Goal: Task Accomplishment & Management: Complete application form

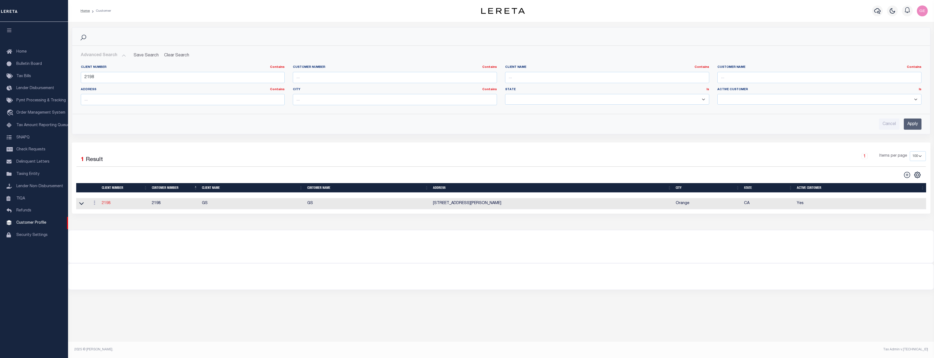
click at [107, 203] on link "2198" at bounding box center [106, 203] width 9 height 4
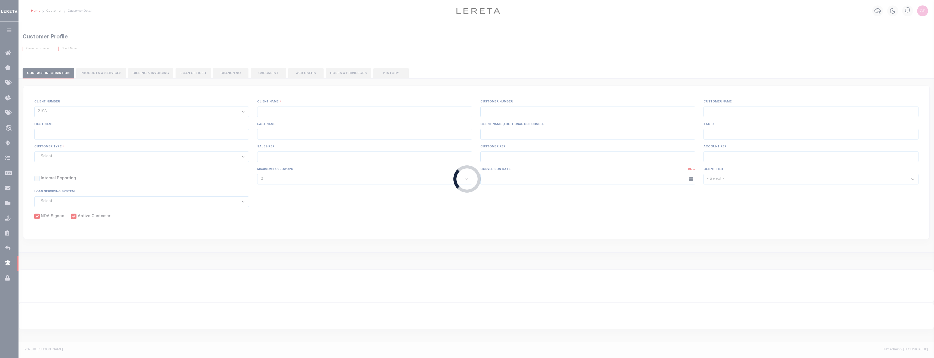
type input "GS"
type input "2198"
type input "GS"
type input "[PERSON_NAME]"
type input "Suttey"
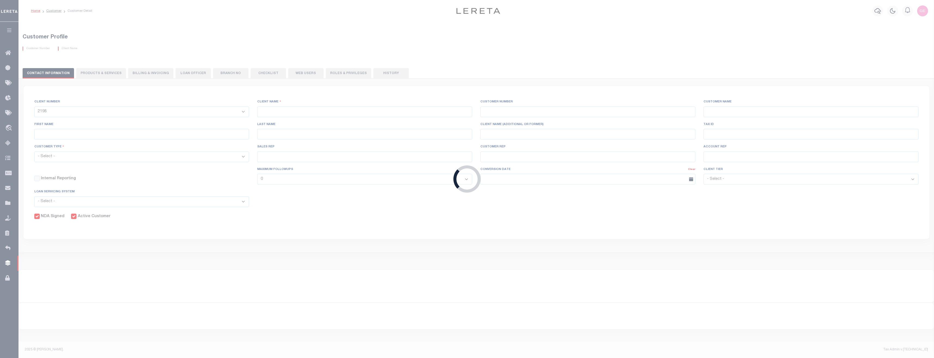
select select "Mixed Portfolio"
type input "[PERSON_NAME]"
checkbox input "true"
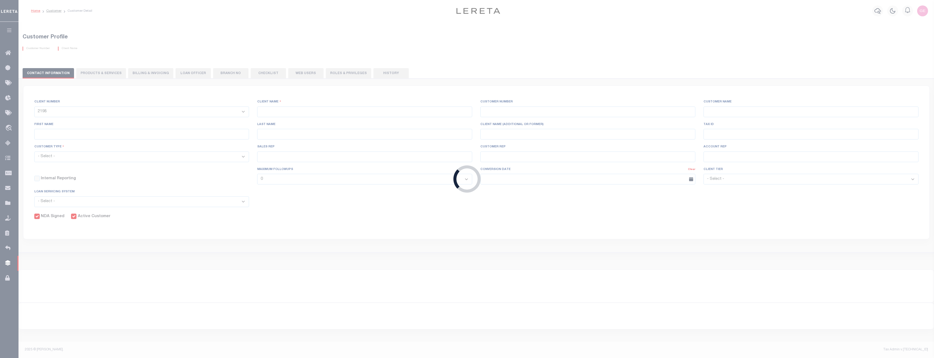
checkbox input "true"
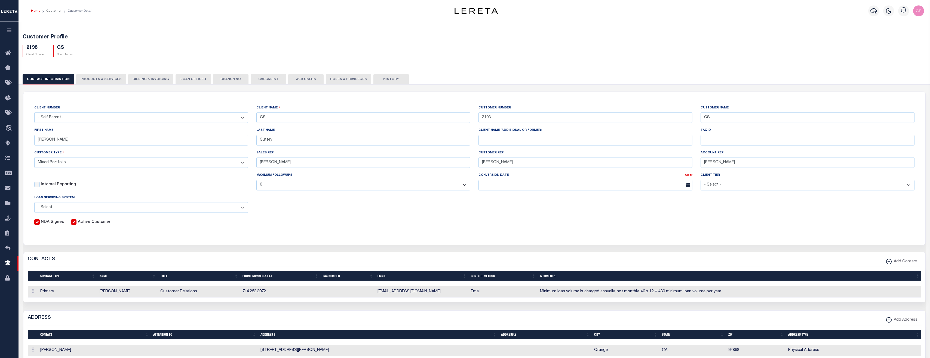
click at [336, 79] on button "Roles & Privileges" at bounding box center [348, 79] width 45 height 10
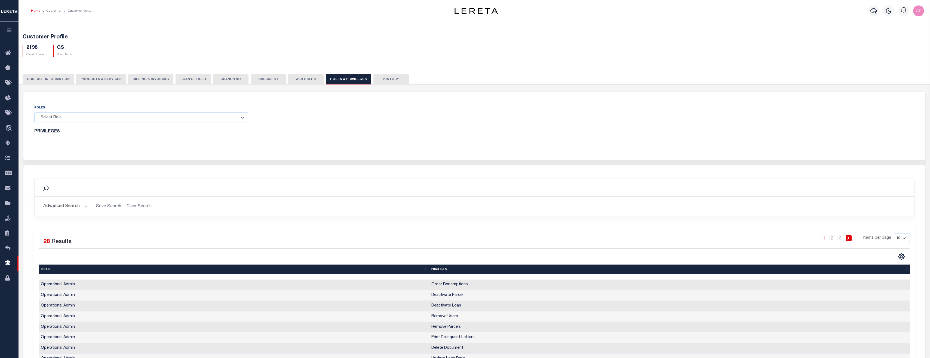
click at [72, 78] on div "CONTACT INFORMATION PRODUCTS & SERVICES PRODUCTS & SERVICES Billing & Invoicing…" at bounding box center [474, 79] width 903 height 10
click at [132, 74] on button "Billing & Invoicing" at bounding box center [150, 79] width 45 height 10
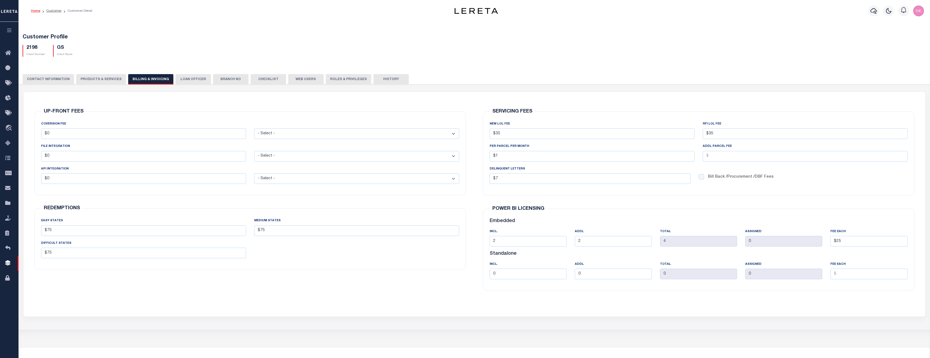
click at [58, 79] on button "CONTACT INFORMATION" at bounding box center [48, 79] width 51 height 10
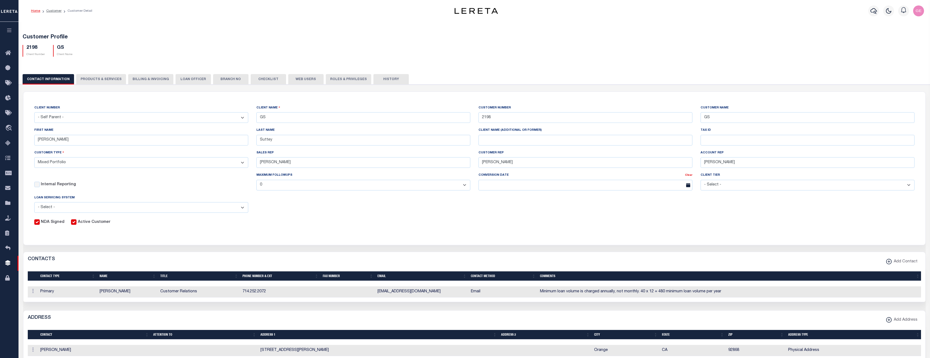
click at [193, 80] on button "LOAN OFFICER" at bounding box center [193, 79] width 35 height 10
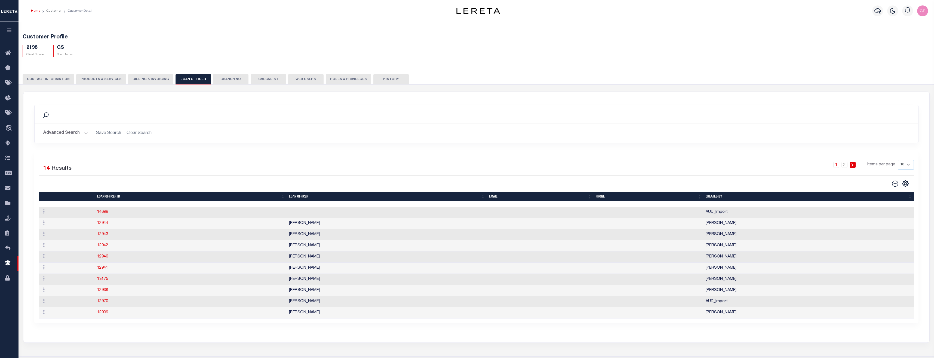
click at [216, 79] on button "Branch No" at bounding box center [230, 79] width 35 height 10
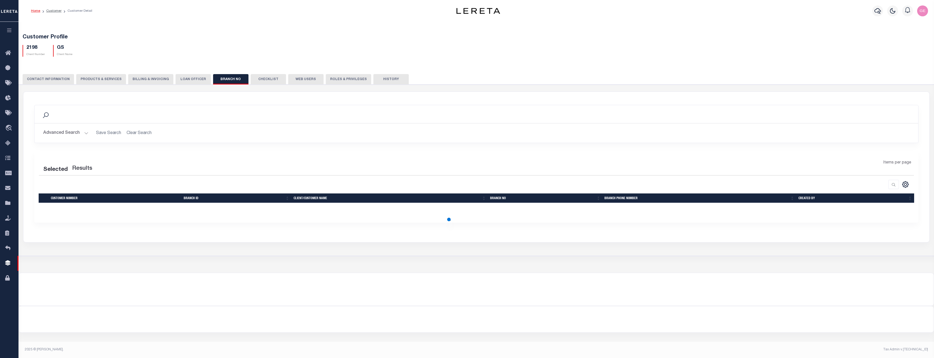
click at [264, 81] on button "Checklist" at bounding box center [268, 79] width 35 height 10
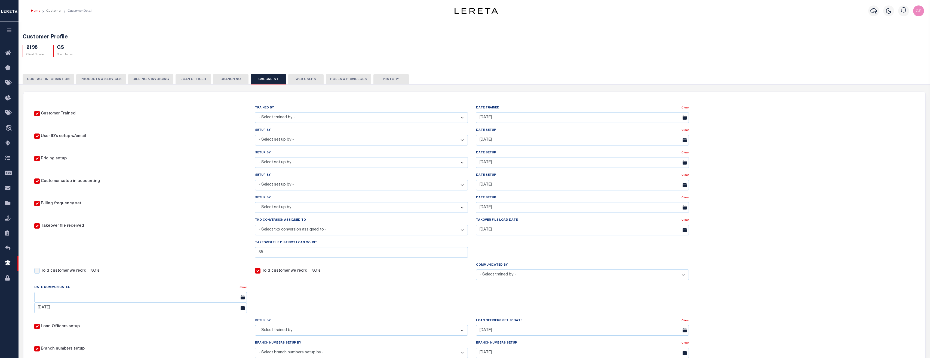
click at [293, 78] on button "Web Users" at bounding box center [305, 79] width 35 height 10
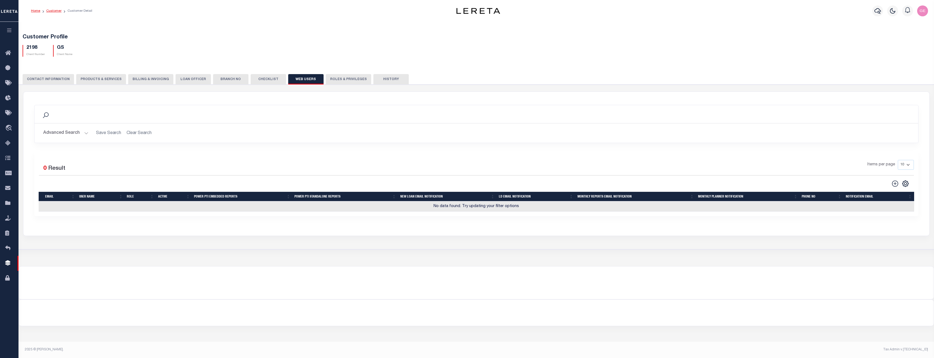
click at [59, 11] on link "Customer" at bounding box center [53, 10] width 15 height 3
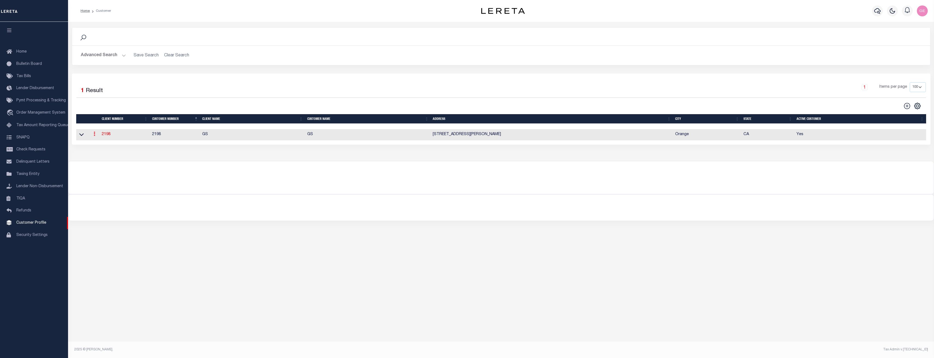
click at [95, 136] on icon at bounding box center [95, 133] width 2 height 4
click at [120, 53] on button "Advanced Search" at bounding box center [103, 55] width 45 height 11
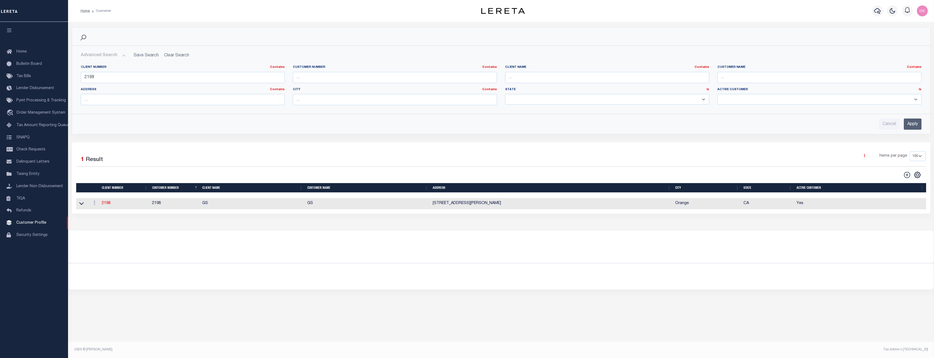
click at [176, 57] on h2 "Advanced Search Save Search Clear Search CustomerSearchGridWrapper_dynamictable…" at bounding box center [500, 55] width 849 height 11
click at [175, 56] on h2 "Advanced Search Save Search Clear Search CustomerSearchGridWrapper_dynamictable…" at bounding box center [500, 55] width 849 height 11
click at [894, 126] on input "Cancel" at bounding box center [889, 123] width 20 height 11
checkbox input "true"
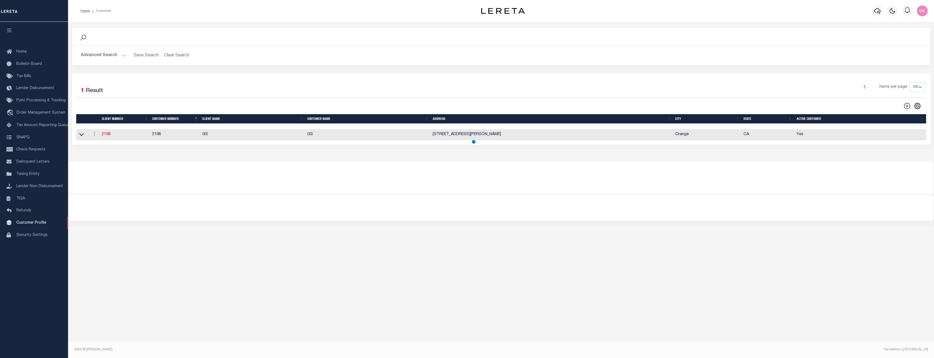
click at [180, 53] on h2 "Advanced Search Save Search Clear Search" at bounding box center [500, 55] width 849 height 11
click at [179, 56] on h2 "Advanced Search Save Search Clear Search" at bounding box center [500, 55] width 849 height 11
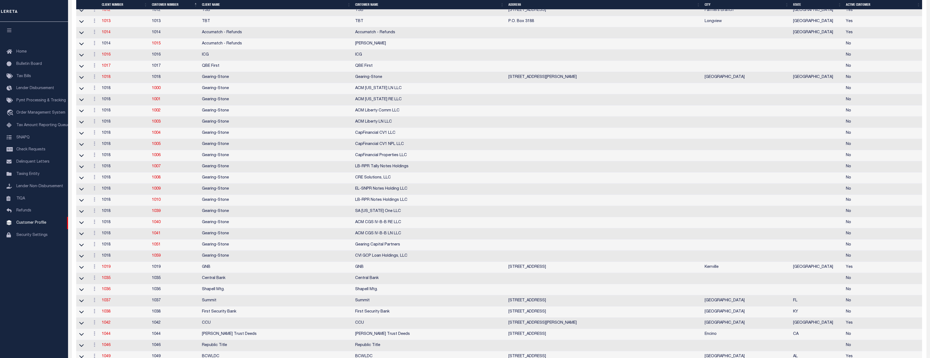
scroll to position [245, 0]
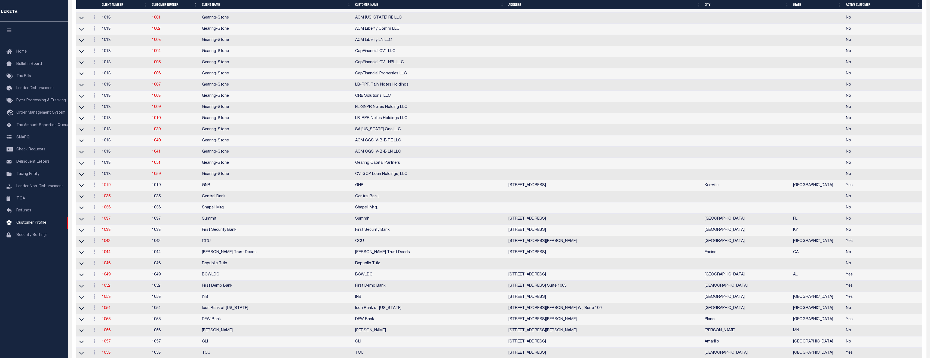
click at [108, 187] on link "1019" at bounding box center [106, 185] width 9 height 4
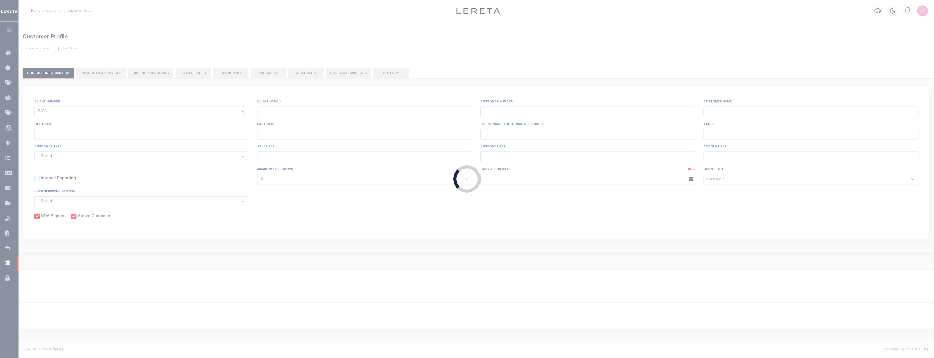
select select
type input "GNB"
type input "1019"
type input "GNB"
type input "Michelle"
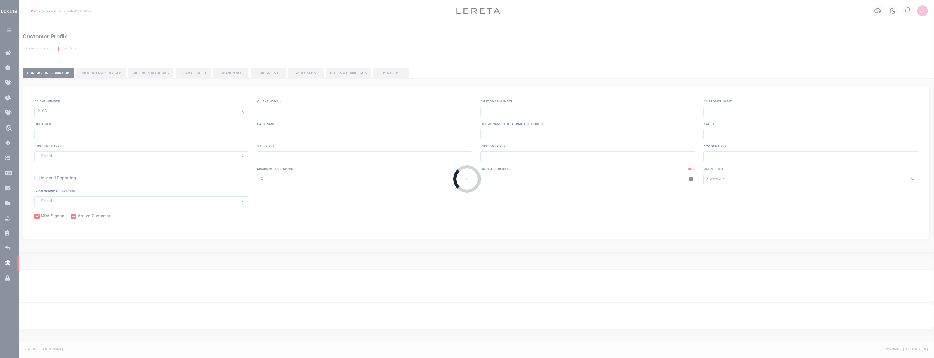
type input "Gray"
select select "Mixed Portfolio"
type input "Paula Kitchens"
type input "[PERSON_NAME]"
checkbox input "true"
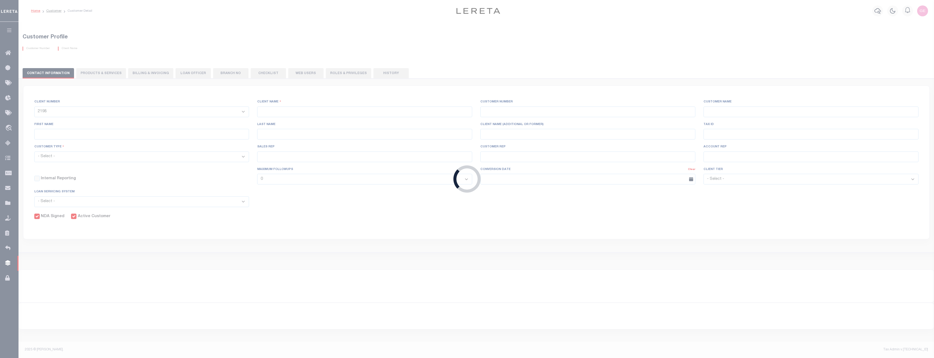
checkbox input "true"
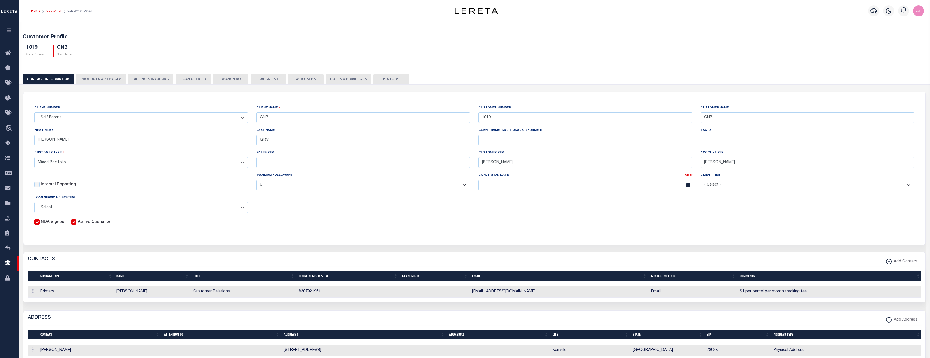
click at [56, 11] on link "Customer" at bounding box center [53, 10] width 15 height 3
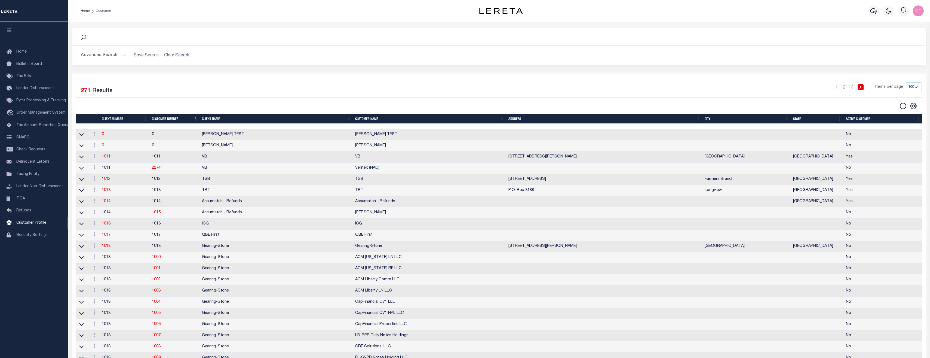
click at [122, 54] on button "Advanced Search" at bounding box center [103, 55] width 45 height 11
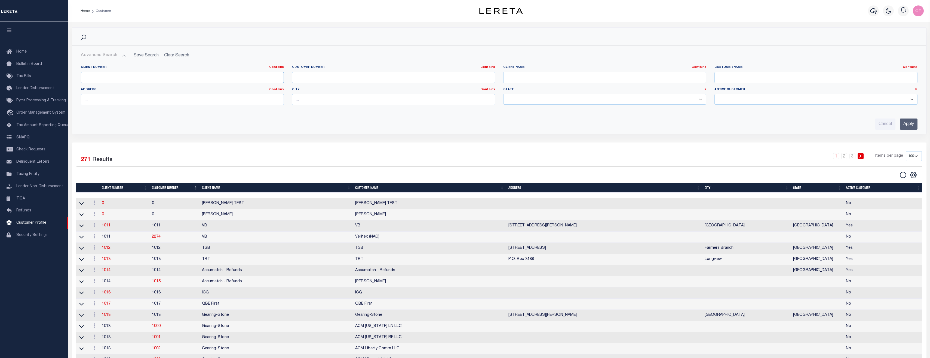
click at [104, 78] on input "text" at bounding box center [182, 77] width 203 height 11
type input "1012"
click at [906, 124] on input "Apply" at bounding box center [909, 123] width 18 height 11
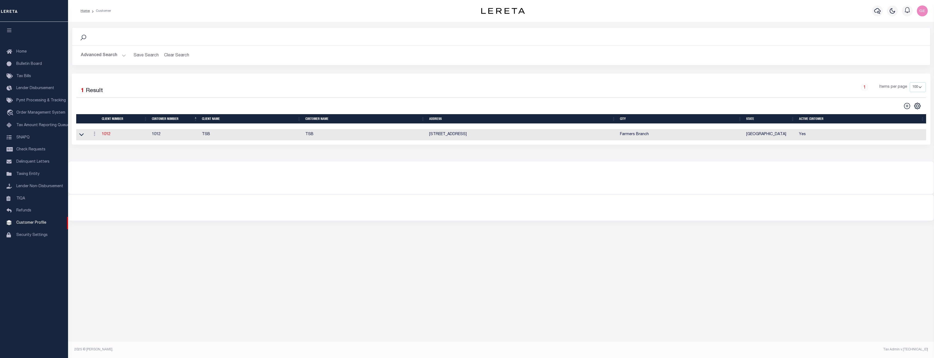
click at [125, 54] on button "Advanced Search" at bounding box center [103, 55] width 45 height 11
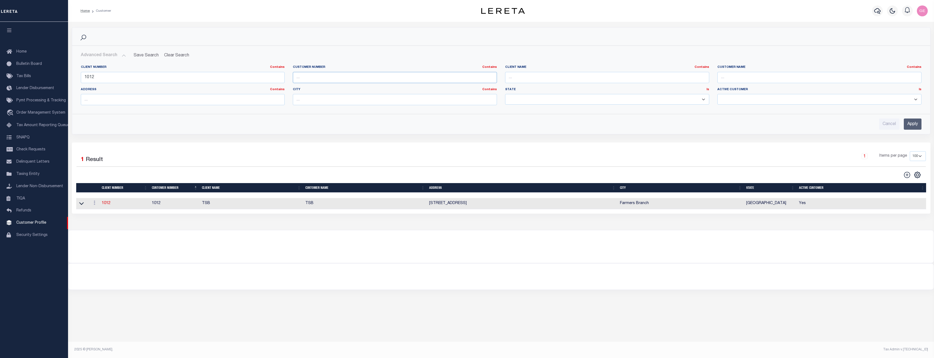
click at [367, 80] on input "text" at bounding box center [395, 77] width 204 height 11
type input "2198"
type input "cook"
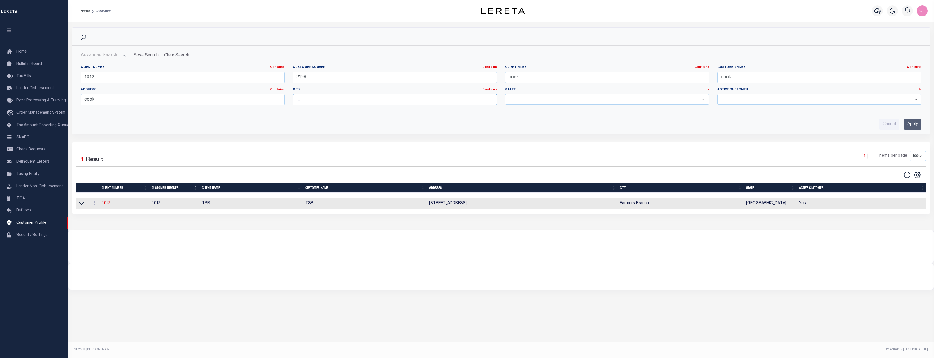
type input "cook"
click at [916, 126] on input "Apply" at bounding box center [913, 123] width 18 height 11
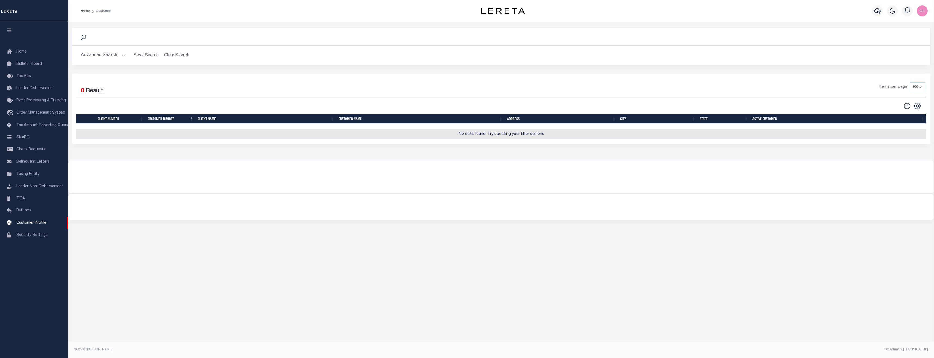
click at [122, 54] on button "Advanced Search" at bounding box center [103, 55] width 45 height 11
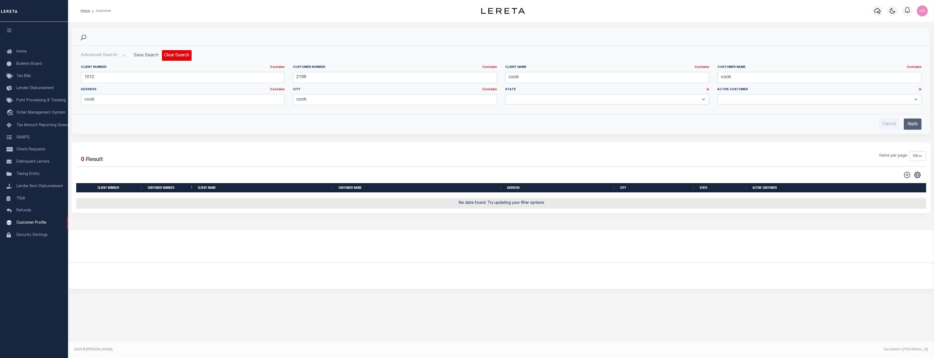
click at [166, 57] on button "Clear Search" at bounding box center [177, 55] width 30 height 11
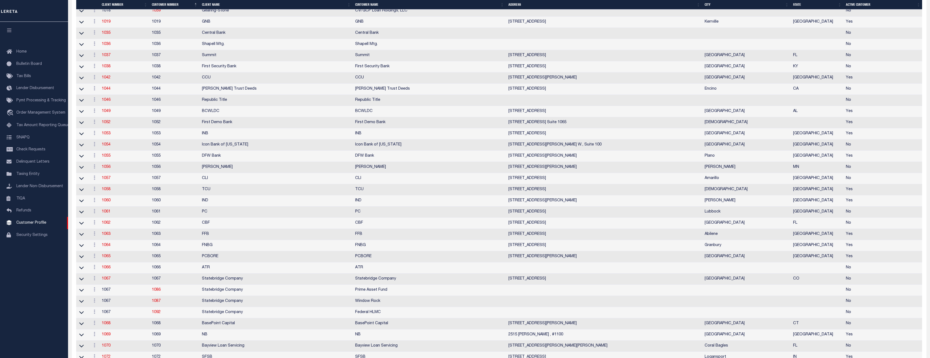
scroll to position [435, 0]
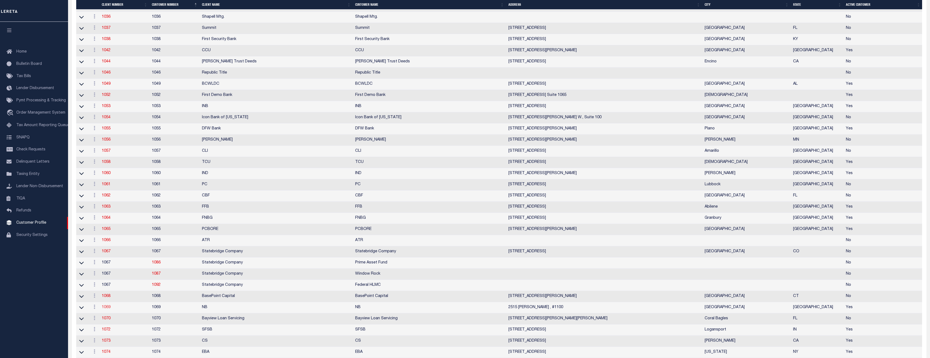
click at [103, 309] on link "1069" at bounding box center [106, 307] width 9 height 4
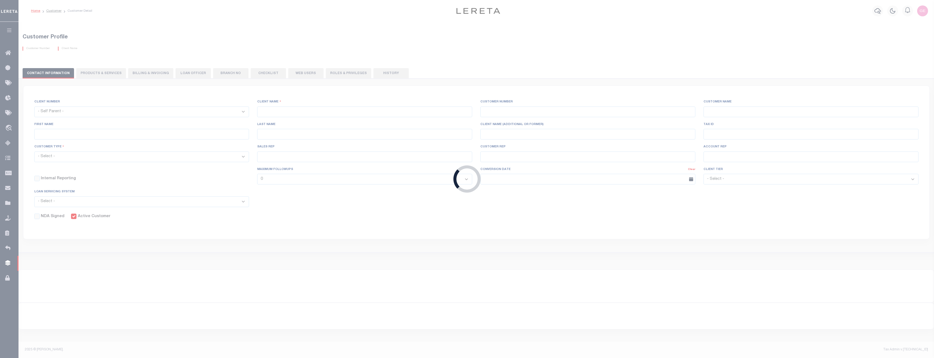
select select
type input "NB"
type input "1069"
type input "NB"
type input "Bill"
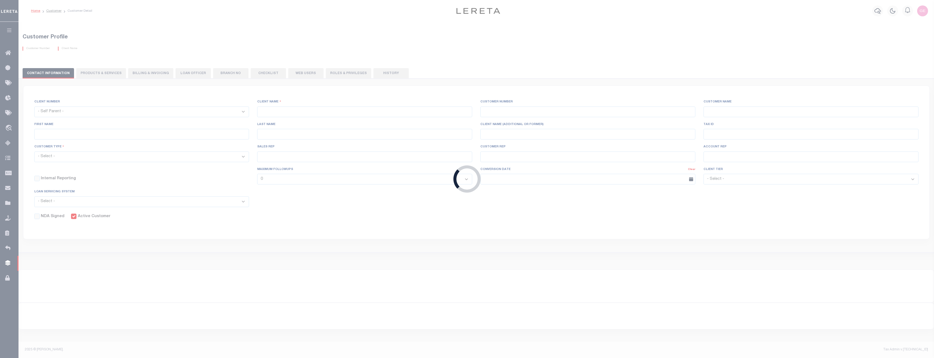
type input "Mansfield"
select select "Mixed Portfolio"
type input "Paula Kitchens"
type input "[PERSON_NAME]"
checkbox input "true"
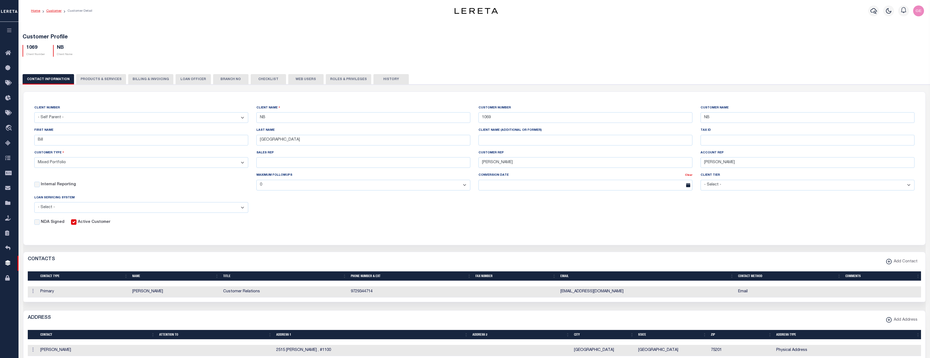
click at [59, 10] on link "Customer" at bounding box center [53, 10] width 15 height 3
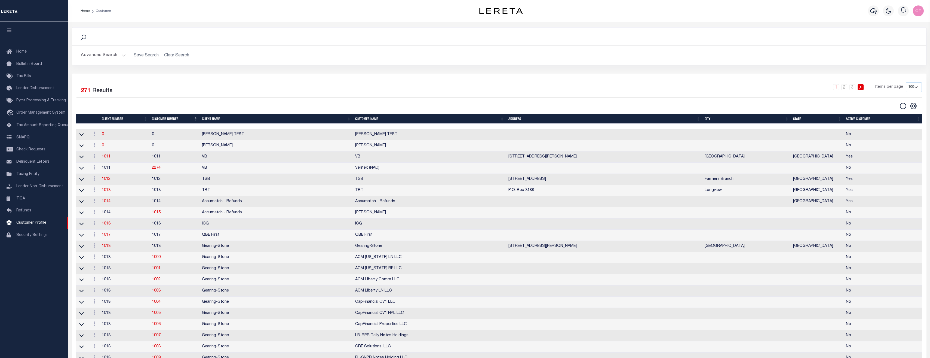
click at [909, 108] on div "CSV Export Selected Print Show Filter Show Search Columns 0: 1: 2: Client Numbe…" at bounding box center [913, 105] width 9 height 7
click at [913, 107] on icon "" at bounding box center [913, 105] width 2 height 2
click at [902, 107] on icon at bounding box center [902, 105] width 7 height 7
type input "0"
checkbox input "false"
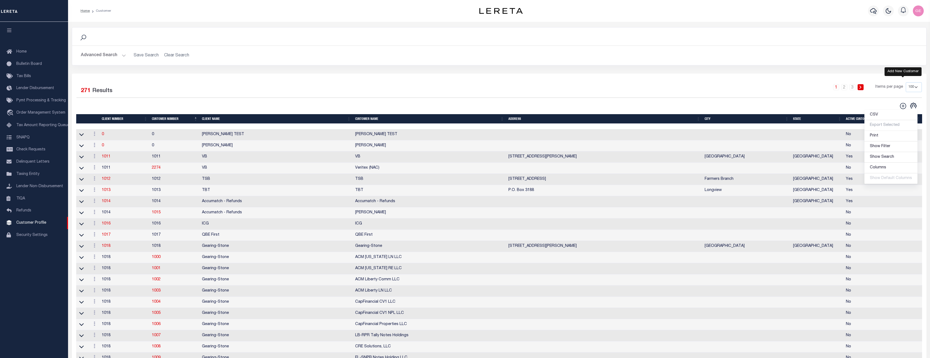
checkbox input "false"
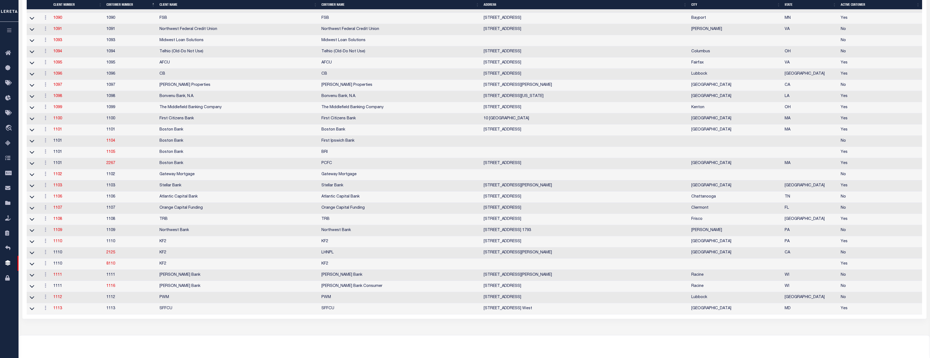
scroll to position [991, 0]
